Goal: Task Accomplishment & Management: Use online tool/utility

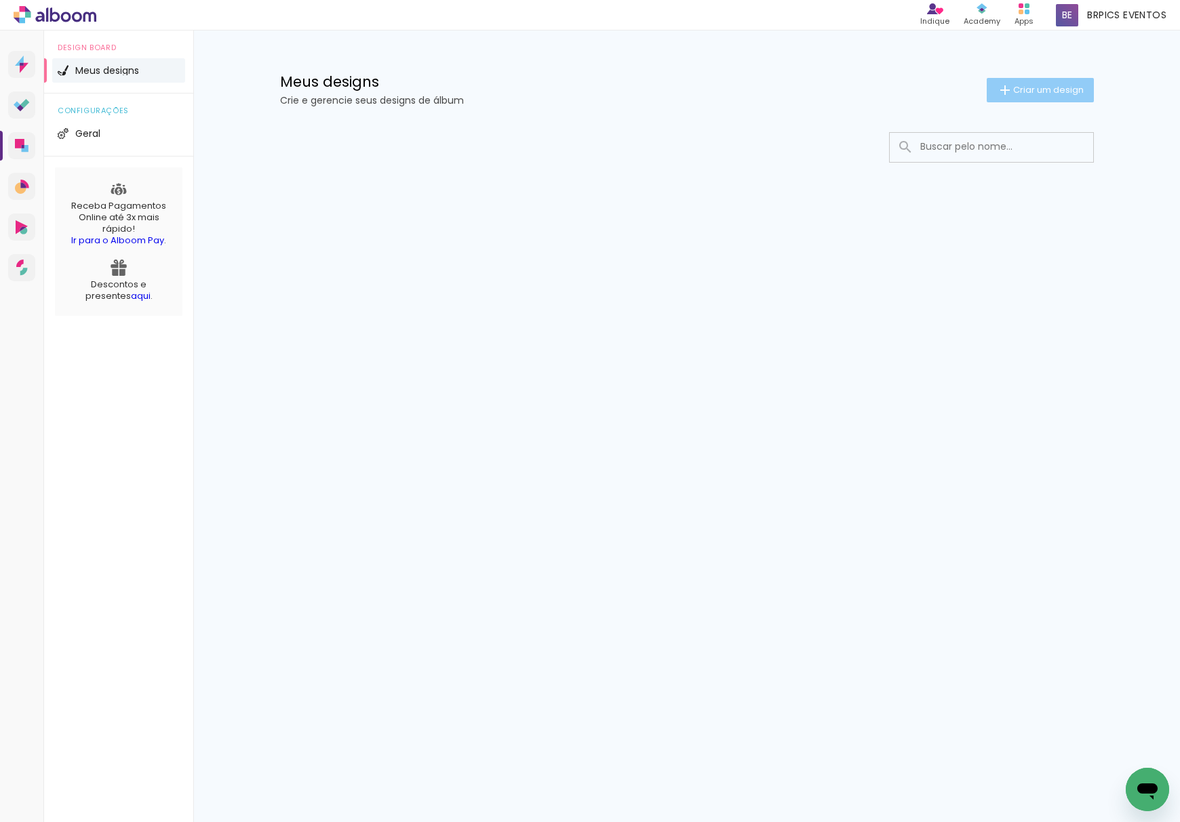
click at [1062, 94] on span "Criar um design" at bounding box center [1048, 89] width 71 height 9
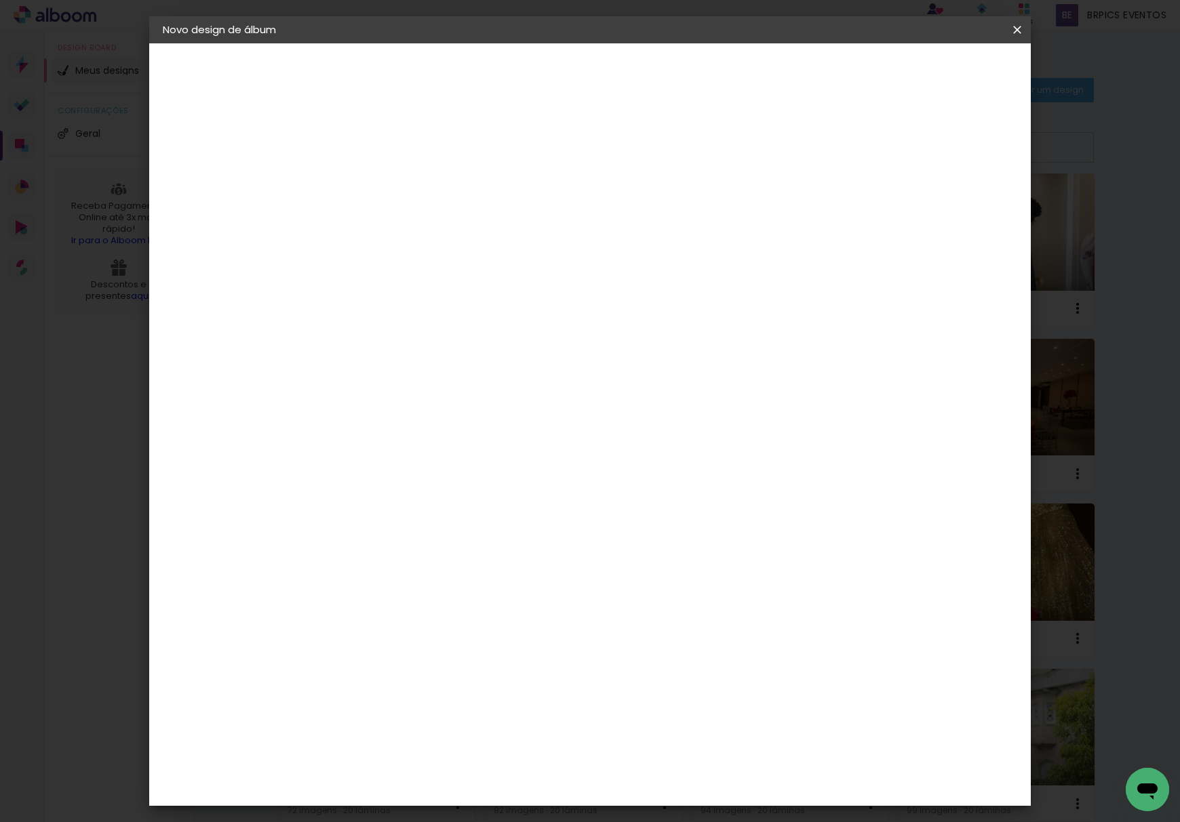
click at [384, 185] on input at bounding box center [384, 182] width 0 height 21
type input "[DATE] - GABI - SOLARIUM"
type paper-input "[DATE] - GABI - SOLARIUM"
click at [0, 0] on slot "Avançar" at bounding box center [0, 0] width 0 height 0
click at [0, 0] on slot "Tamanho Livre" at bounding box center [0, 0] width 0 height 0
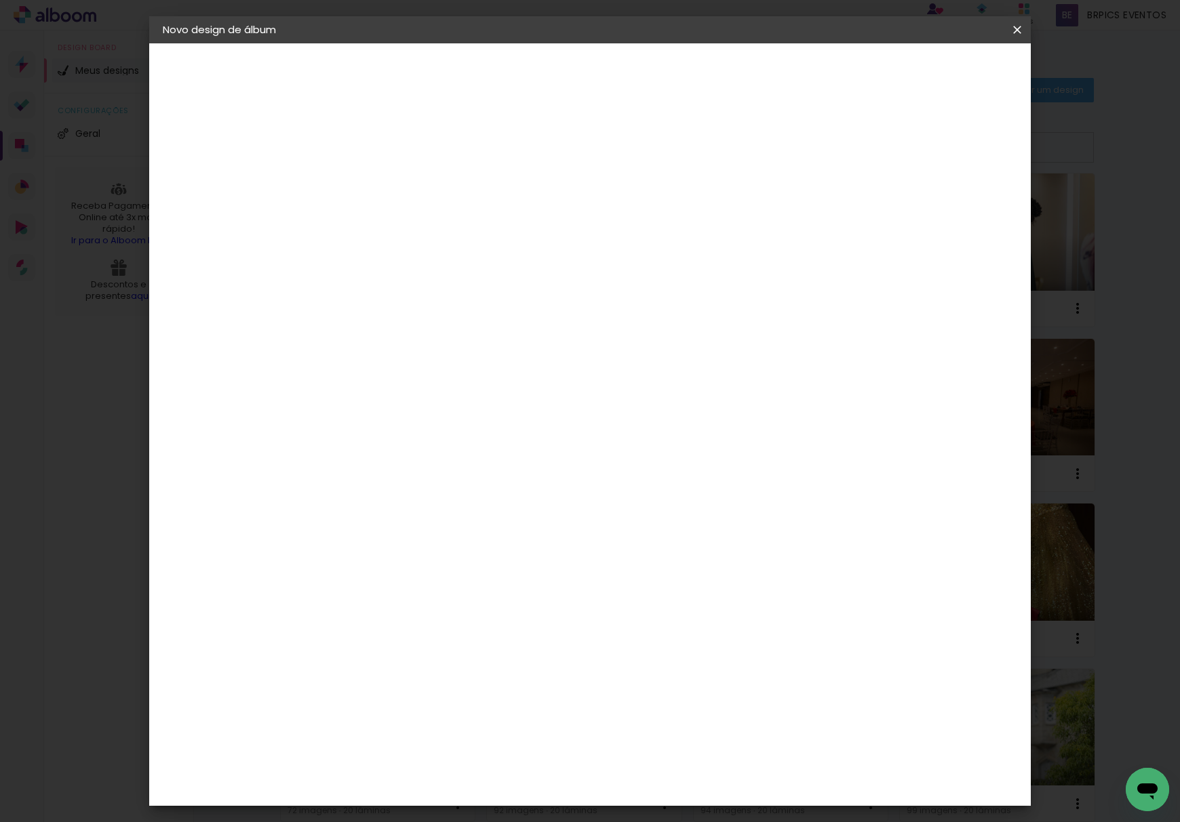
click at [0, 0] on slot "Avançar" at bounding box center [0, 0] width 0 height 0
click at [337, 380] on input "30" at bounding box center [341, 384] width 35 height 20
click at [342, 377] on input "30" at bounding box center [341, 384] width 35 height 20
type input "20,3"
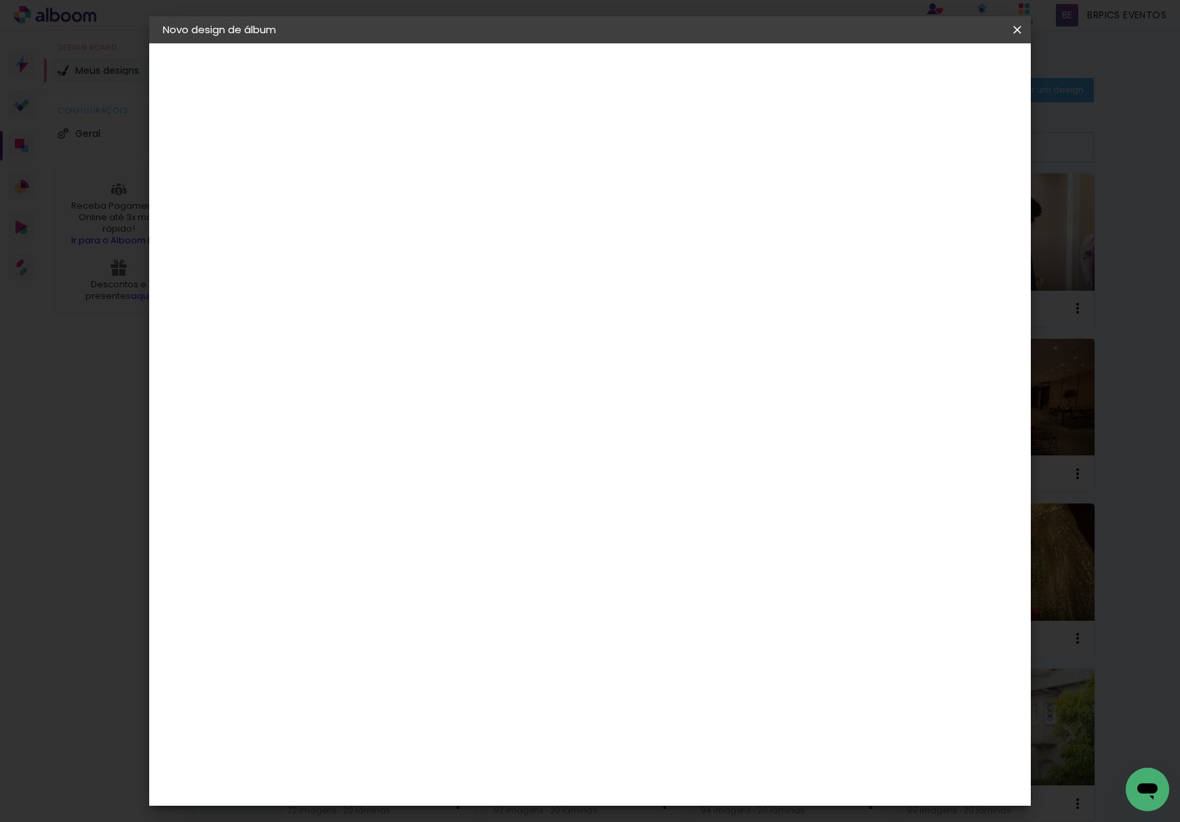
type paper-input "20,3"
click at [671, 479] on input "60" at bounding box center [662, 478] width 35 height 20
click at [671, 476] on input "60" at bounding box center [662, 478] width 35 height 20
click at [671, 483] on input "60" at bounding box center [662, 478] width 35 height 20
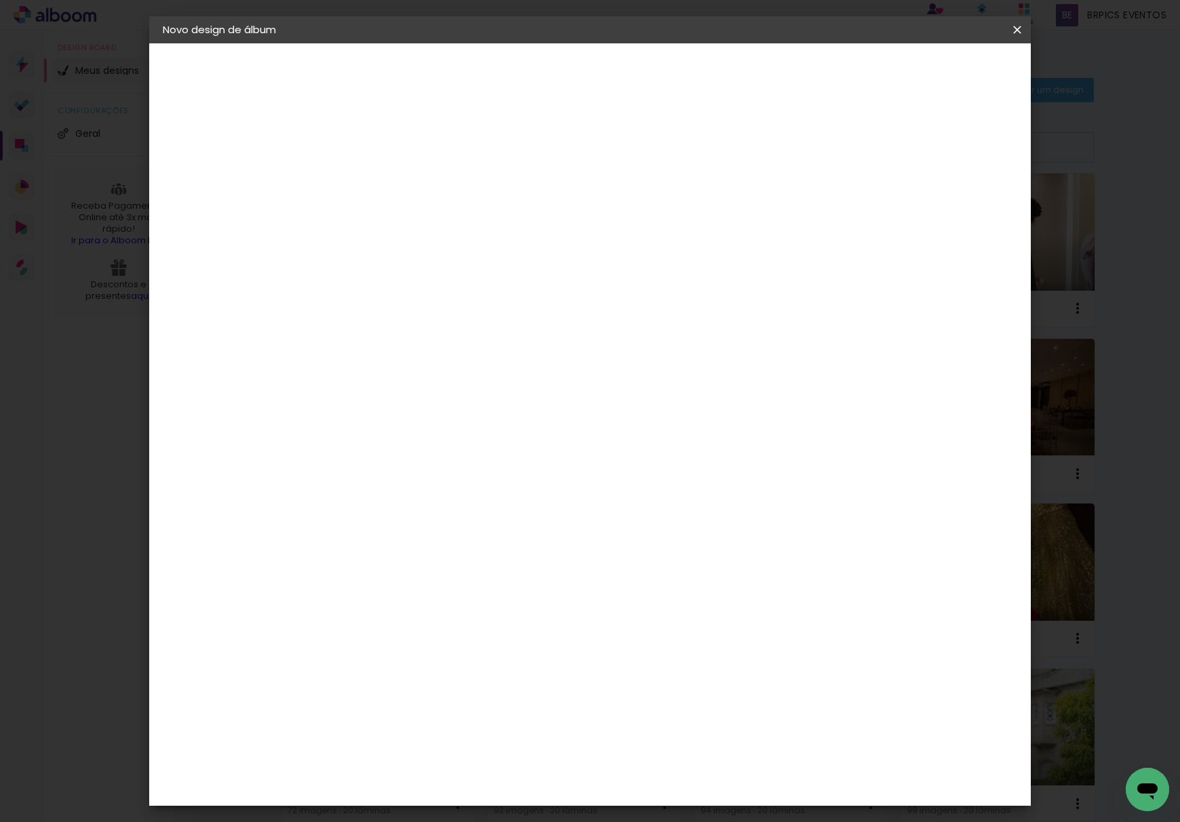
scroll to position [103, 0]
type input "50"
type paper-input "50"
click at [929, 67] on span "Iniciar design" at bounding box center [898, 71] width 62 height 9
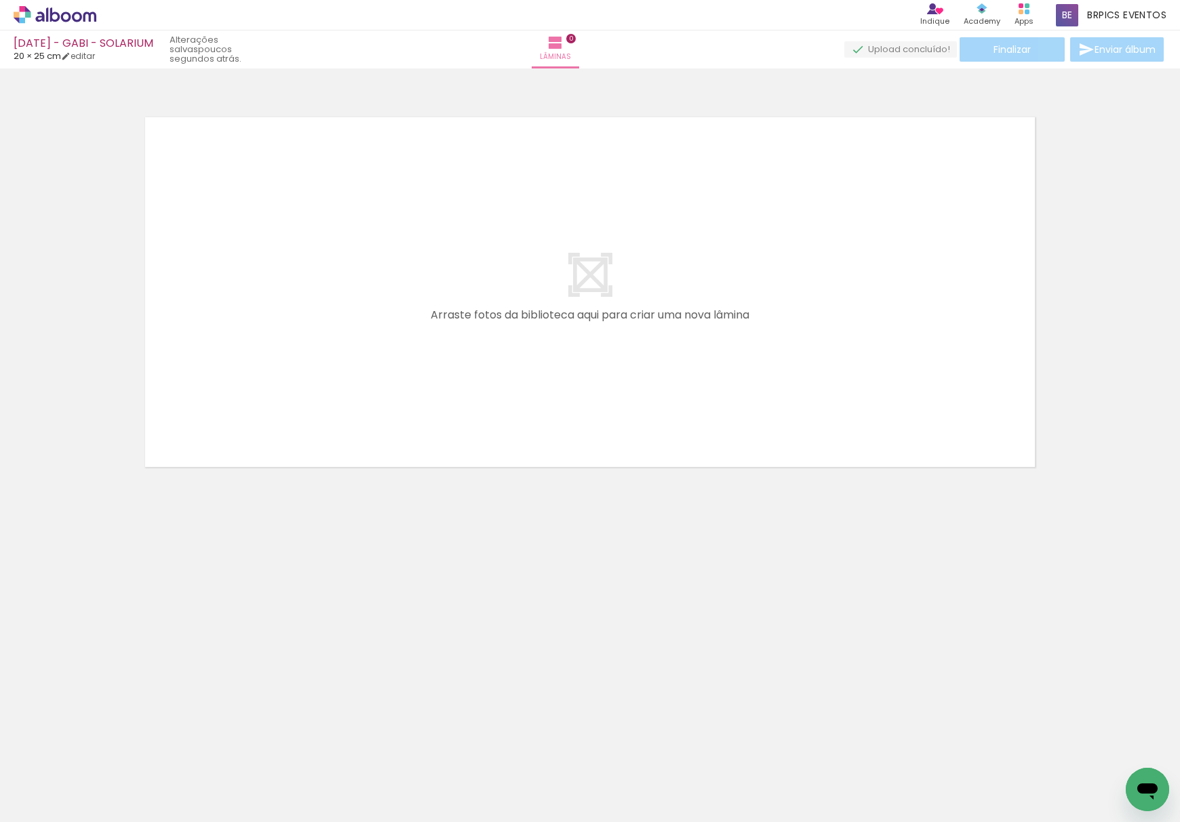
click at [68, 247] on div at bounding box center [590, 274] width 1180 height 403
drag, startPoint x: 43, startPoint y: 142, endPoint x: 147, endPoint y: 18, distance: 162.2
click at [43, 144] on div at bounding box center [590, 274] width 1180 height 403
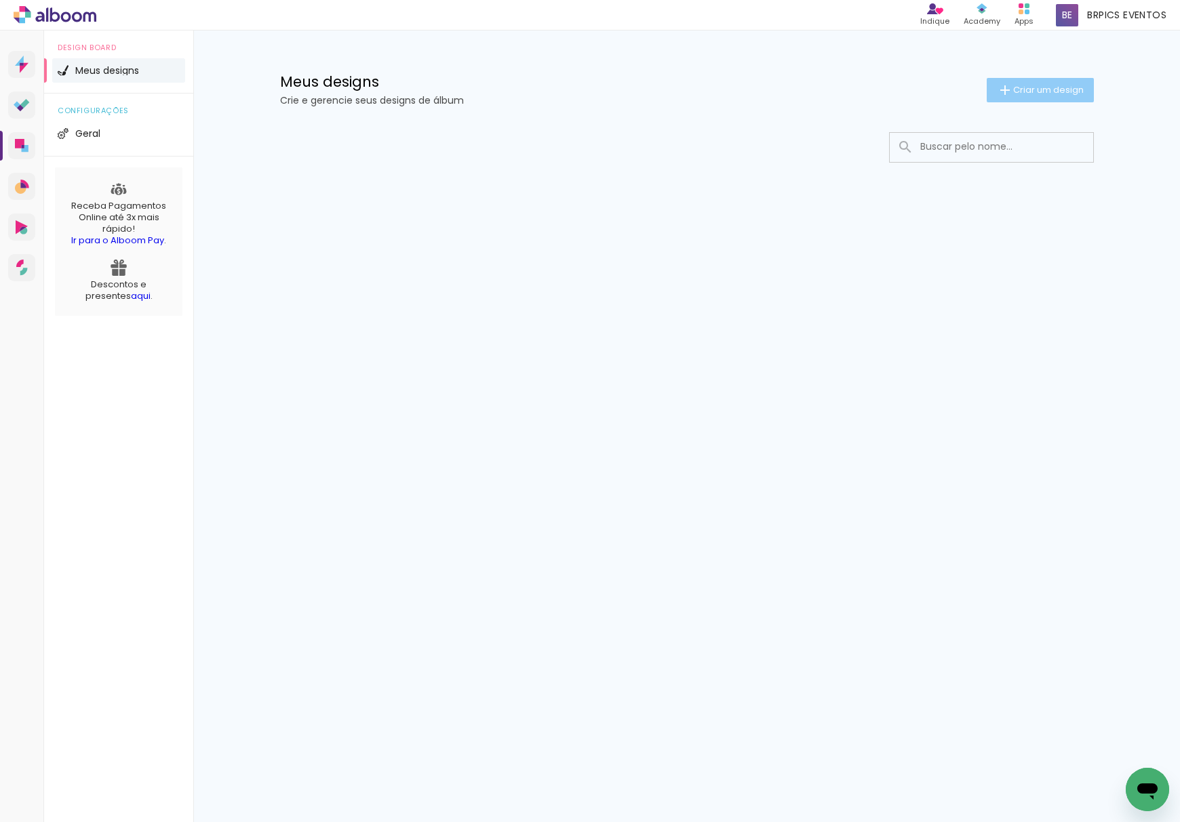
click at [1012, 81] on paper-button "Criar um design" at bounding box center [1039, 90] width 107 height 24
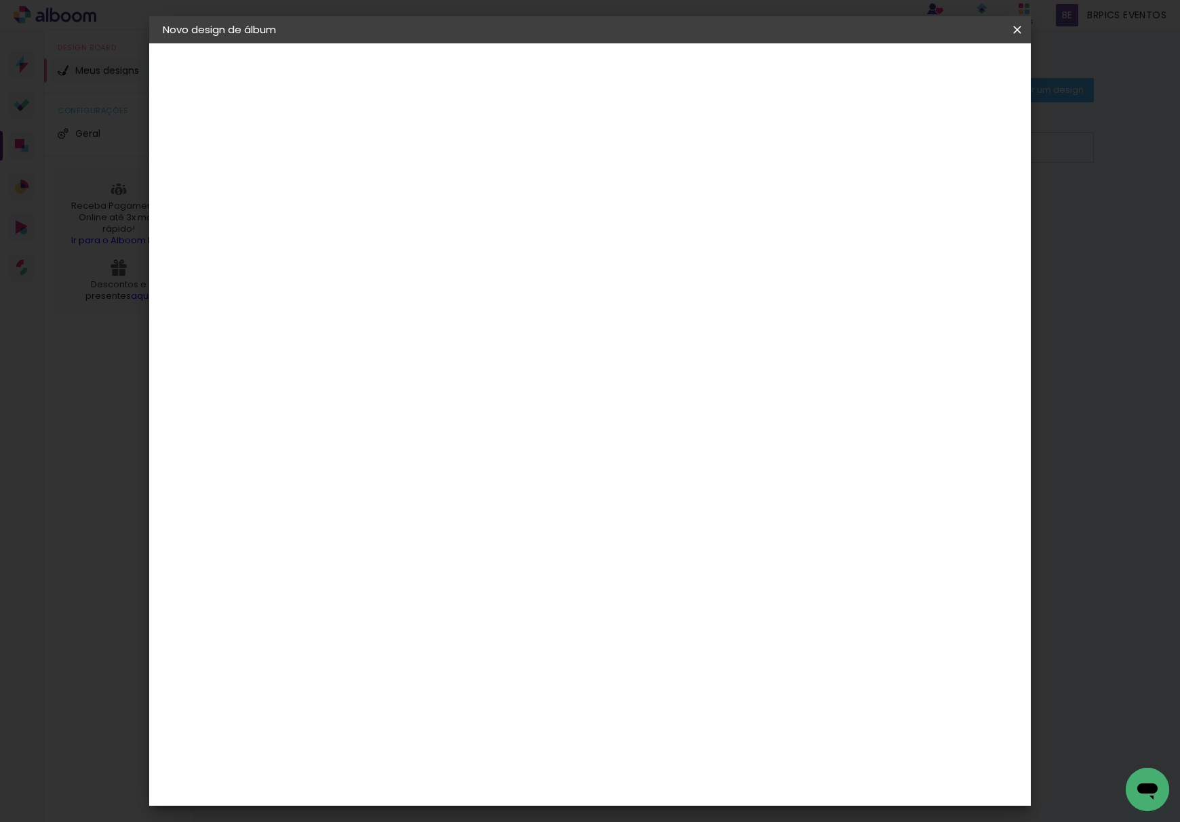
click at [384, 188] on input at bounding box center [384, 182] width 0 height 21
type input "[DATE] - SUELI E [PERSON_NAME]"
type paper-input "[DATE] - SUELI E [PERSON_NAME]"
click at [0, 0] on slot "Avançar" at bounding box center [0, 0] width 0 height 0
click at [602, 201] on paper-item "Tamanho Livre" at bounding box center [541, 206] width 121 height 30
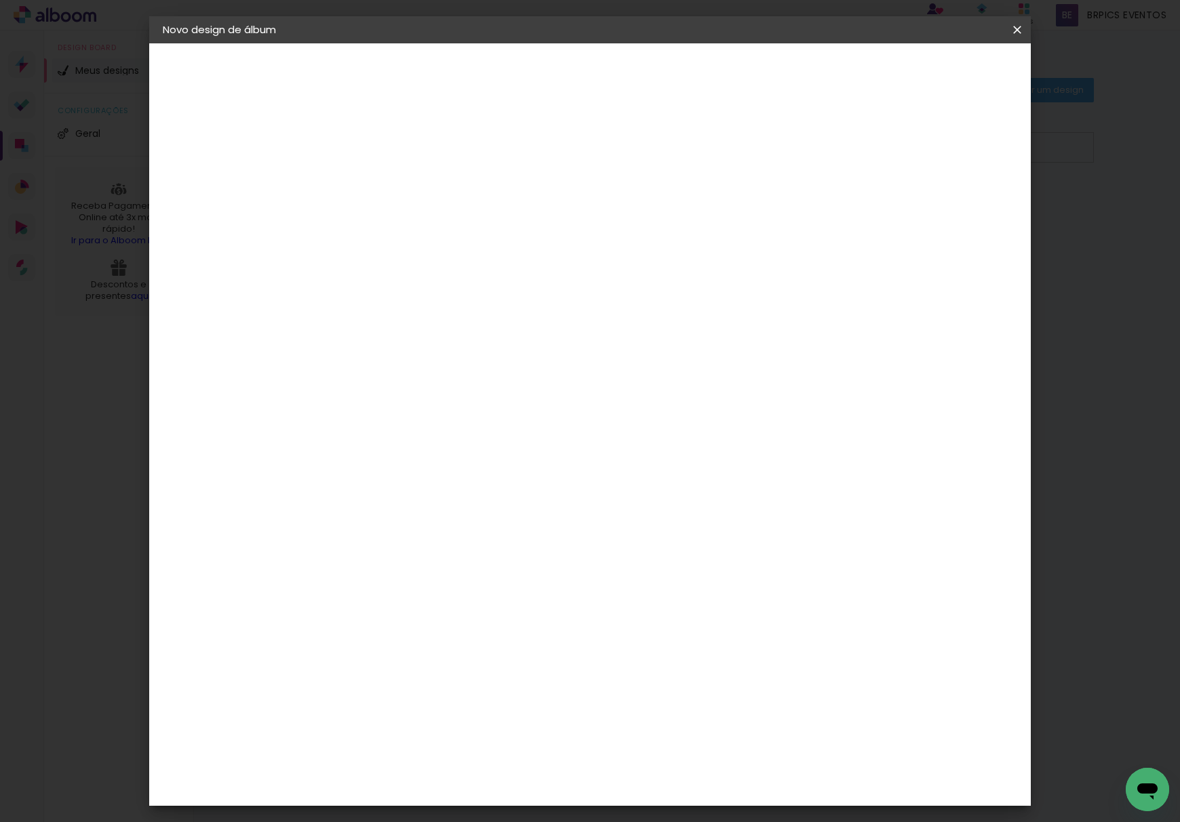
click at [0, 0] on slot "Avançar" at bounding box center [0, 0] width 0 height 0
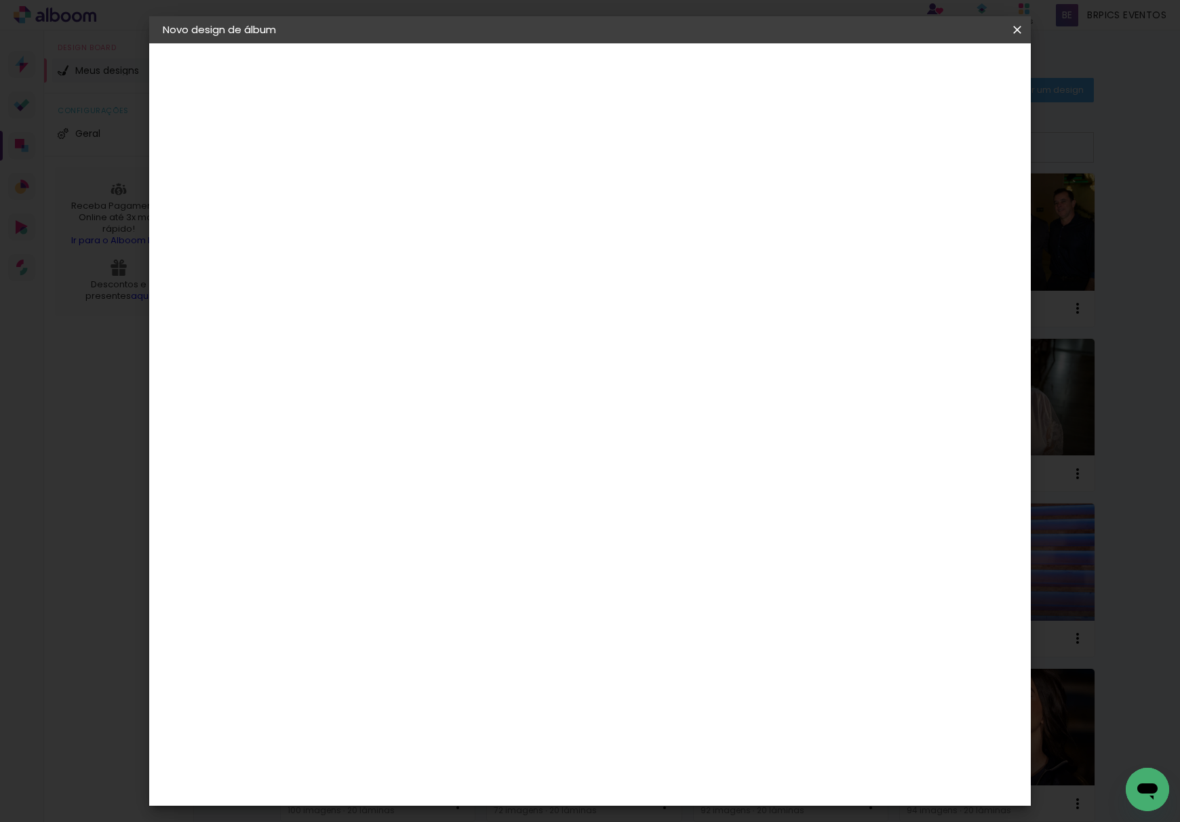
click at [353, 380] on input "30" at bounding box center [341, 384] width 35 height 20
type input "20,3"
type paper-input "20,3"
click at [665, 478] on input "60" at bounding box center [662, 478] width 35 height 20
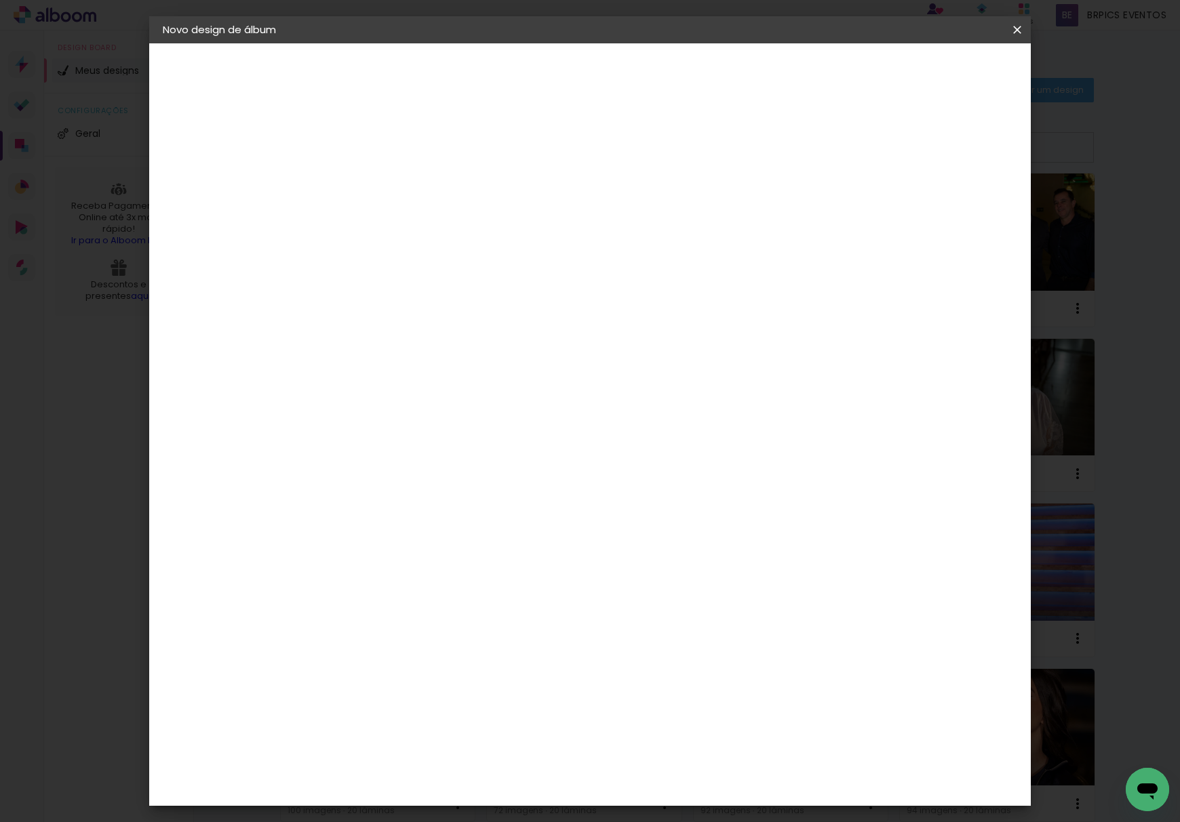
click at [665, 478] on input "60" at bounding box center [662, 478] width 35 height 20
type input "50"
type paper-input "50"
click at [929, 71] on span "Iniciar design" at bounding box center [898, 71] width 62 height 9
